Goal: Find specific page/section: Find specific page/section

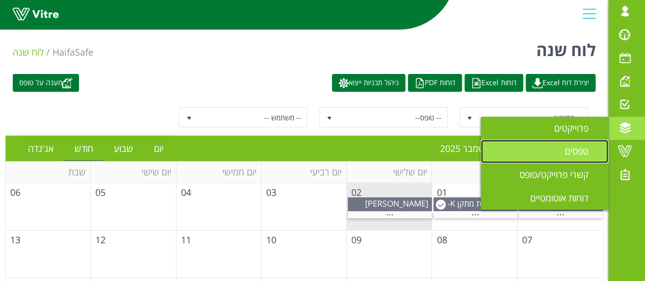
click at [545, 145] on link "טפסים" at bounding box center [544, 151] width 127 height 23
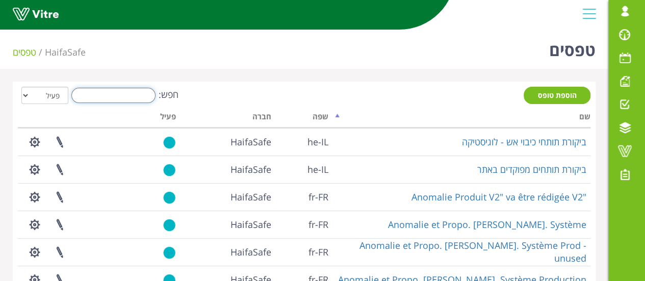
click at [94, 99] on input "חפש:" at bounding box center [113, 95] width 84 height 15
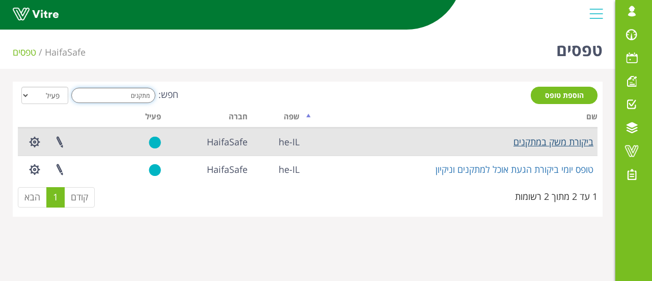
type input "מתקנים"
click at [541, 144] on link "ביקורת משק במתקנים" at bounding box center [554, 142] width 80 height 12
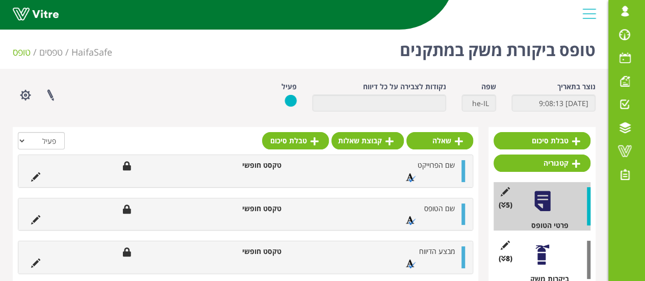
scroll to position [35, 0]
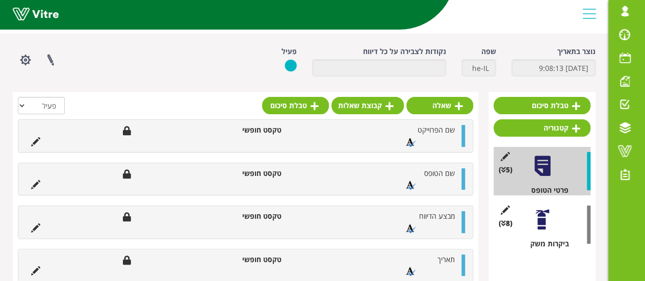
click at [536, 214] on div at bounding box center [542, 219] width 23 height 23
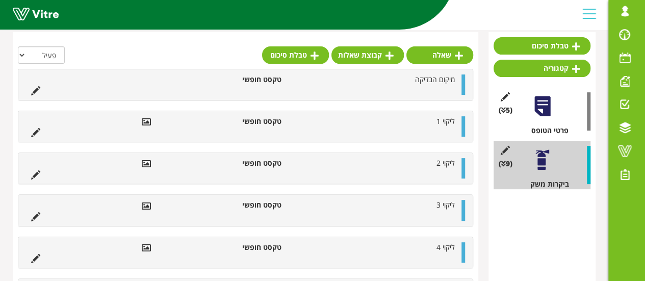
scroll to position [93, 0]
